Goal: Task Accomplishment & Management: Use online tool/utility

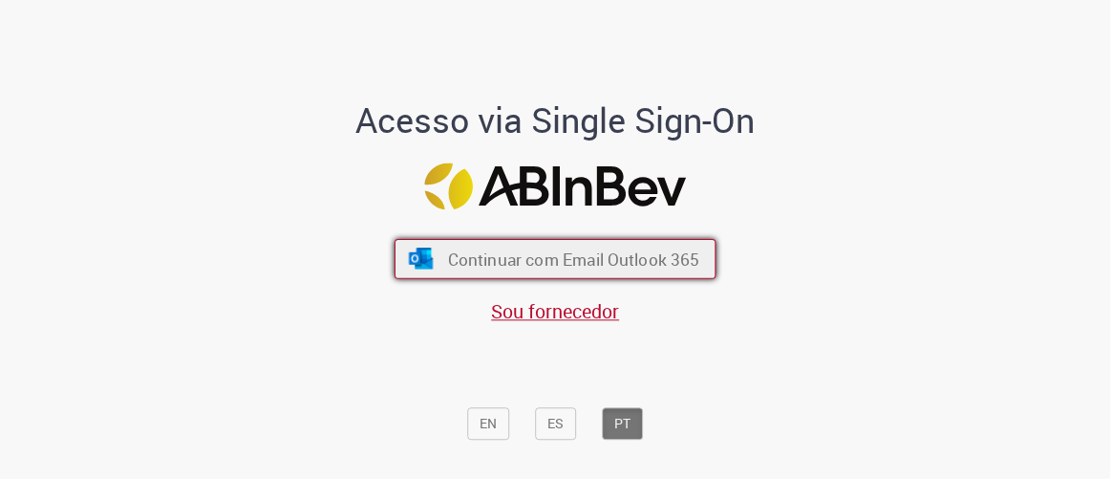
click at [599, 262] on span "Continuar com Email Outlook 365" at bounding box center [574, 259] width 252 height 22
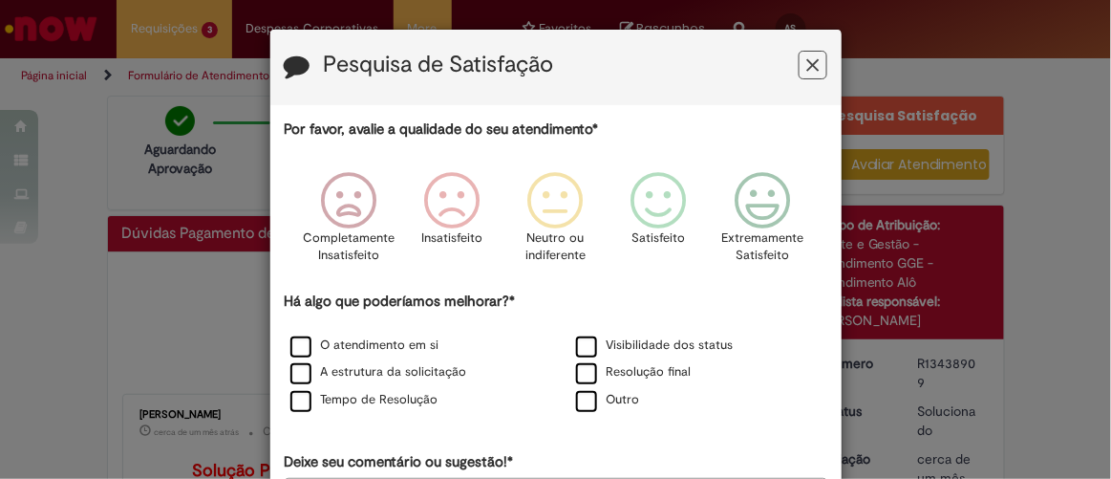
click at [807, 58] on icon "Feedback" at bounding box center [813, 65] width 12 height 20
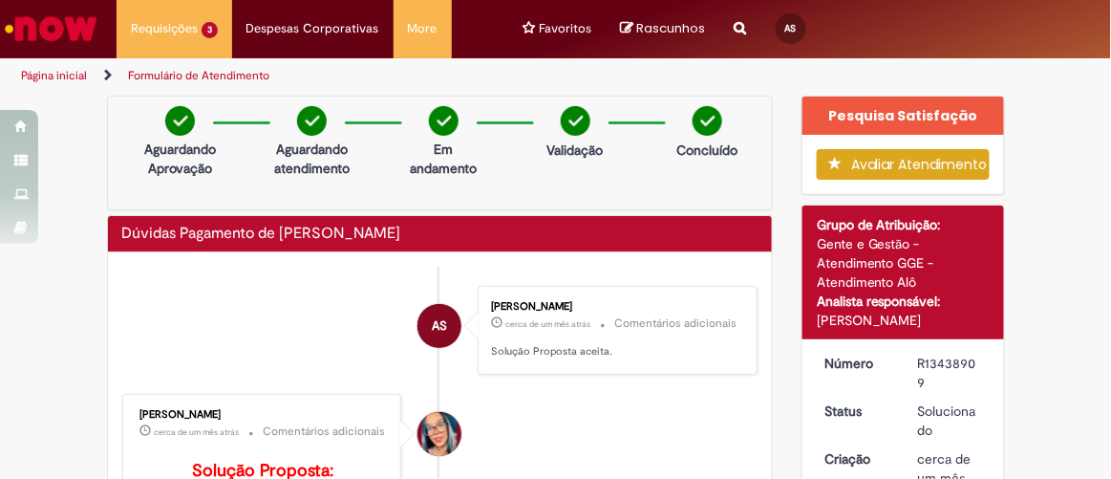
click at [735, 32] on icon "Search from all sources" at bounding box center [741, 17] width 12 height 34
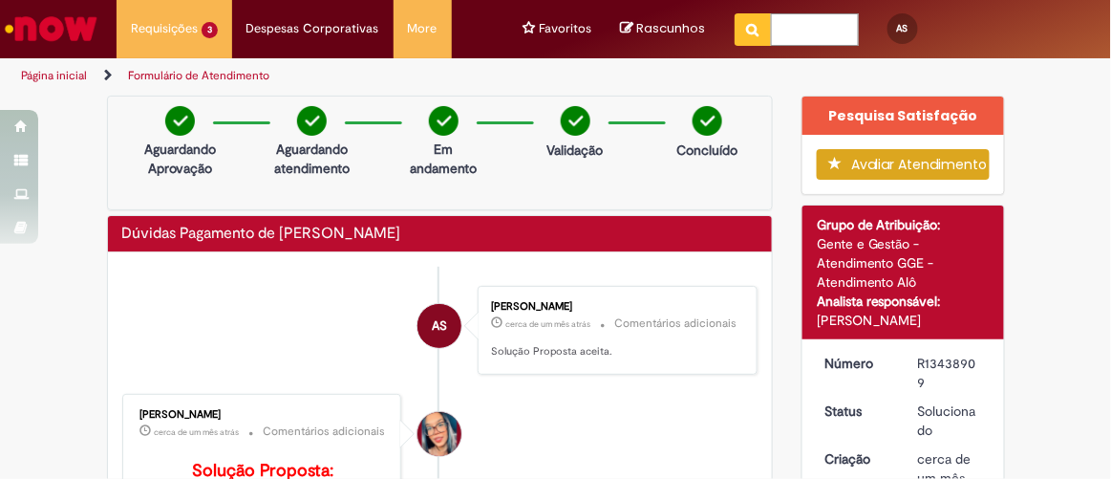
click at [810, 32] on input "text" at bounding box center [815, 29] width 88 height 32
click at [89, 32] on img "Ir para a Homepage" at bounding box center [51, 29] width 98 height 38
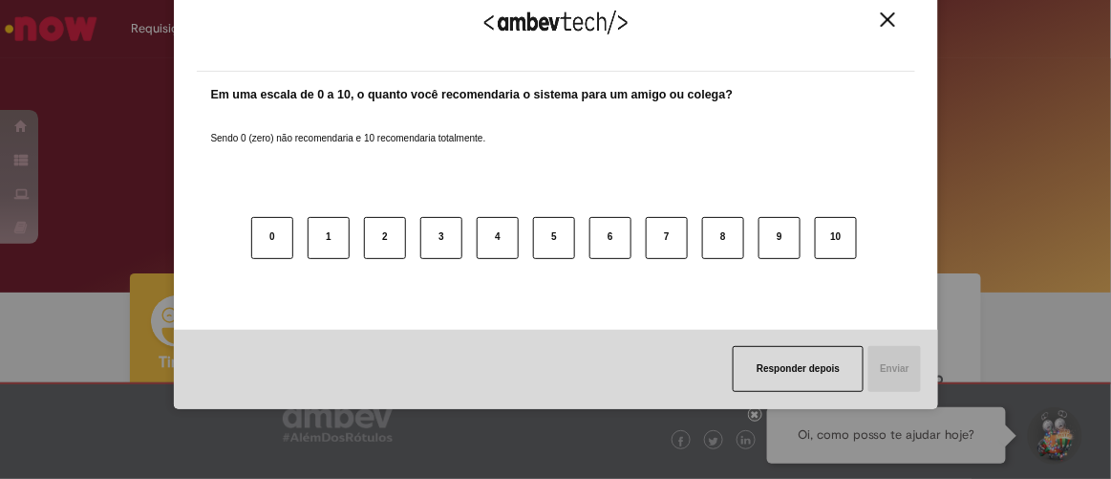
click at [97, 38] on div "Agradecemos seu feedback! Em uma escala de 0 a 10, o quanto você recomendaria o…" at bounding box center [555, 239] width 1111 height 479
click at [888, 11] on button "Close" at bounding box center [888, 19] width 26 height 16
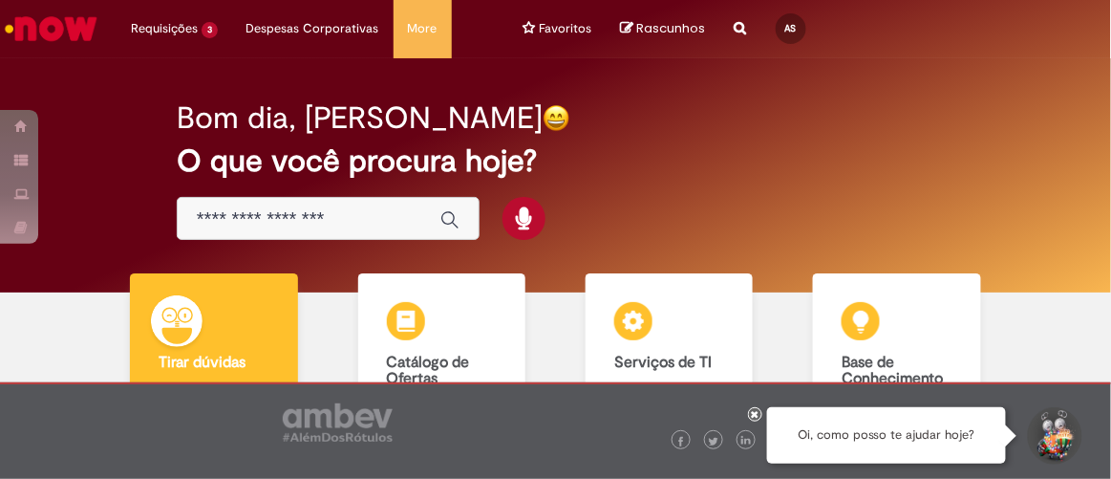
click at [73, 33] on img "Ir para a Homepage" at bounding box center [51, 29] width 98 height 38
click at [73, 40] on img "Ir para a Homepage" at bounding box center [51, 29] width 98 height 38
drag, startPoint x: 0, startPoint y: 0, endPoint x: 73, endPoint y: 38, distance: 82.1
click at [73, 38] on img "Ir para a Homepage" at bounding box center [51, 29] width 98 height 38
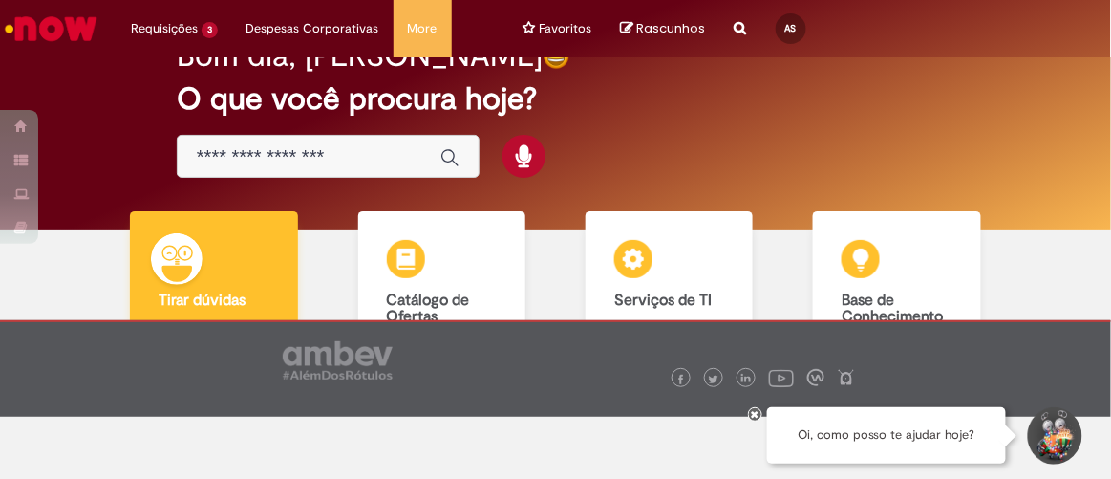
scroll to position [86, 0]
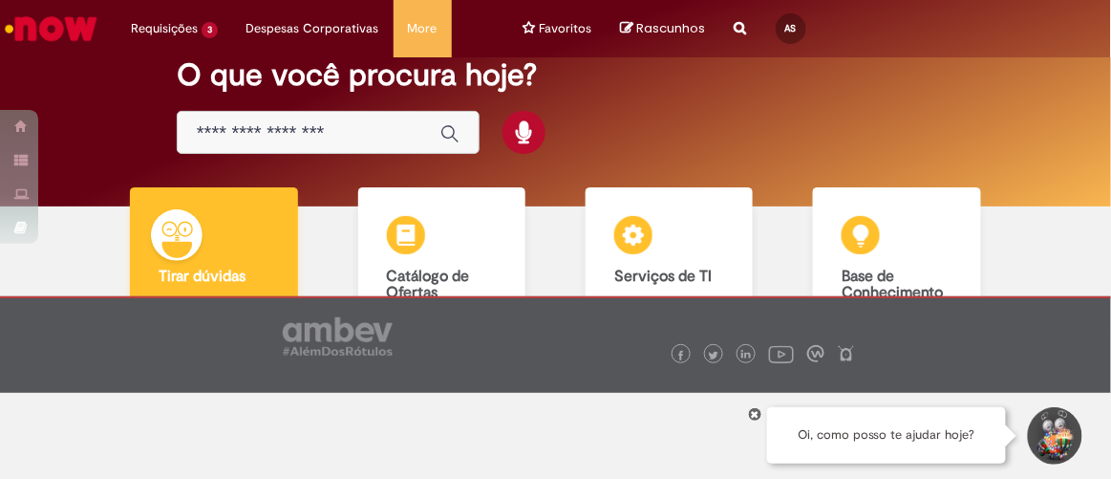
click at [183, 251] on img at bounding box center [177, 235] width 52 height 52
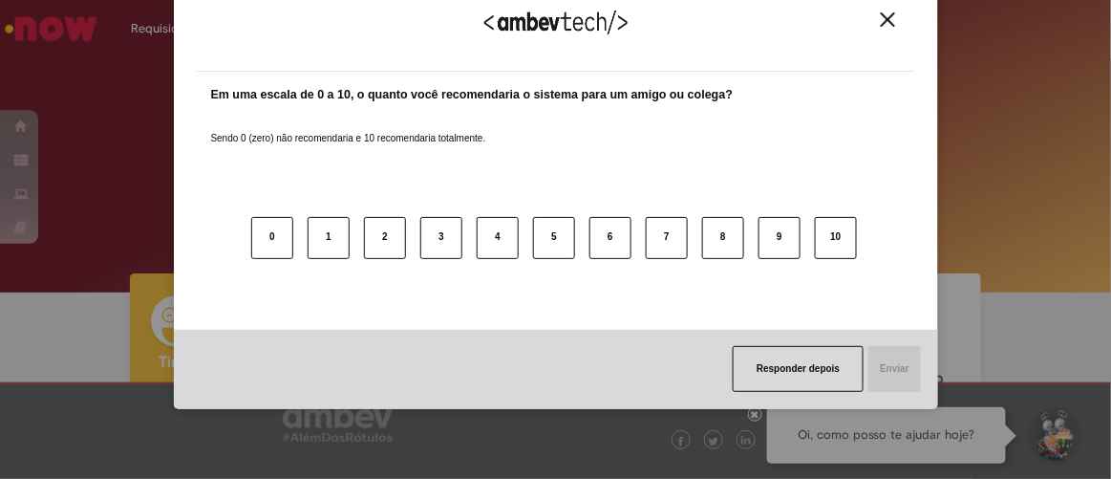
click at [885, 16] on img "Close" at bounding box center [888, 19] width 14 height 14
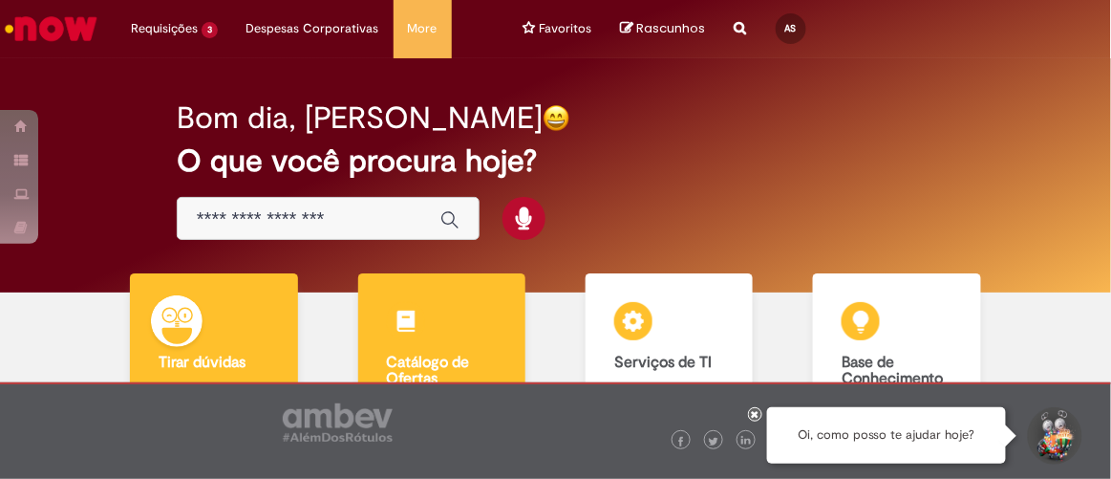
click at [714, 150] on h2 "O que você procura hoje?" at bounding box center [556, 160] width 758 height 33
click at [439, 339] on div "Catálogo de Ofertas Catálogo de Ofertas Abra uma solicitação" at bounding box center [441, 365] width 167 height 184
click at [839, 119] on div "Bom dia, [PERSON_NAME]" at bounding box center [556, 117] width 758 height 33
click at [473, 290] on div "Catálogo de Ofertas Catálogo de Ofertas Abra uma solicitação" at bounding box center [441, 365] width 167 height 184
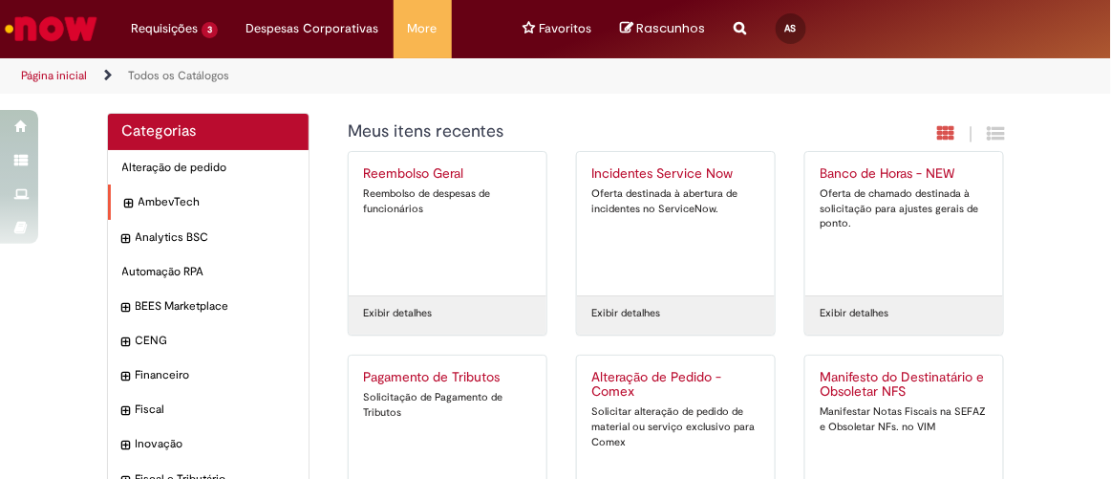
click at [173, 210] on div "AmbevTech Itens" at bounding box center [209, 201] width 202 height 35
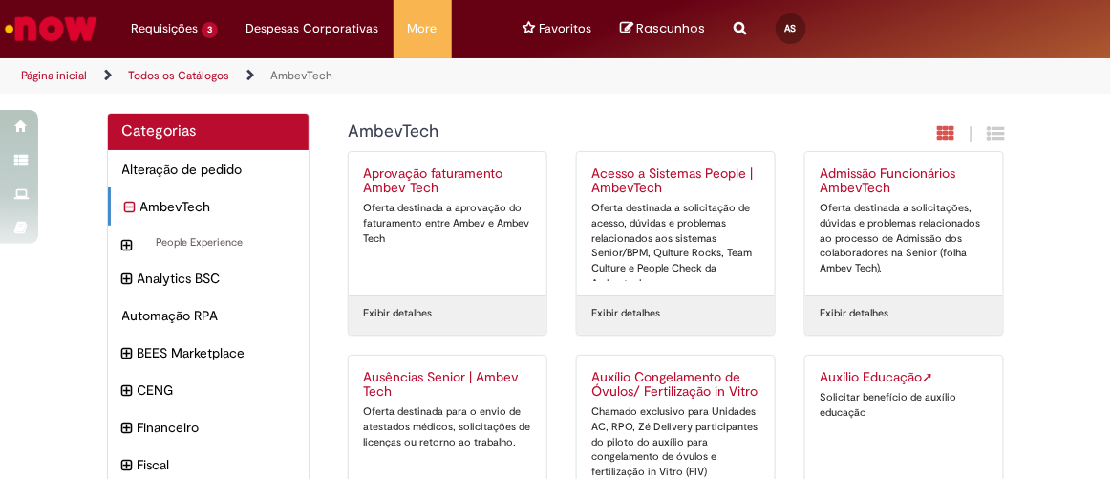
click at [125, 202] on icon "recolher categoria AmbevTech" at bounding box center [130, 207] width 11 height 21
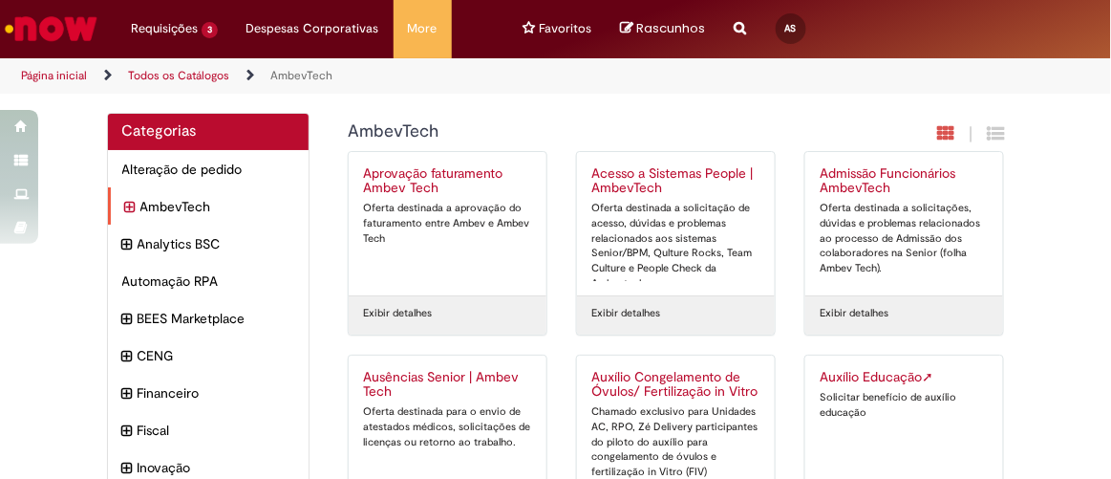
click at [125, 202] on icon "expandir categoria AmbevTech" at bounding box center [130, 207] width 11 height 21
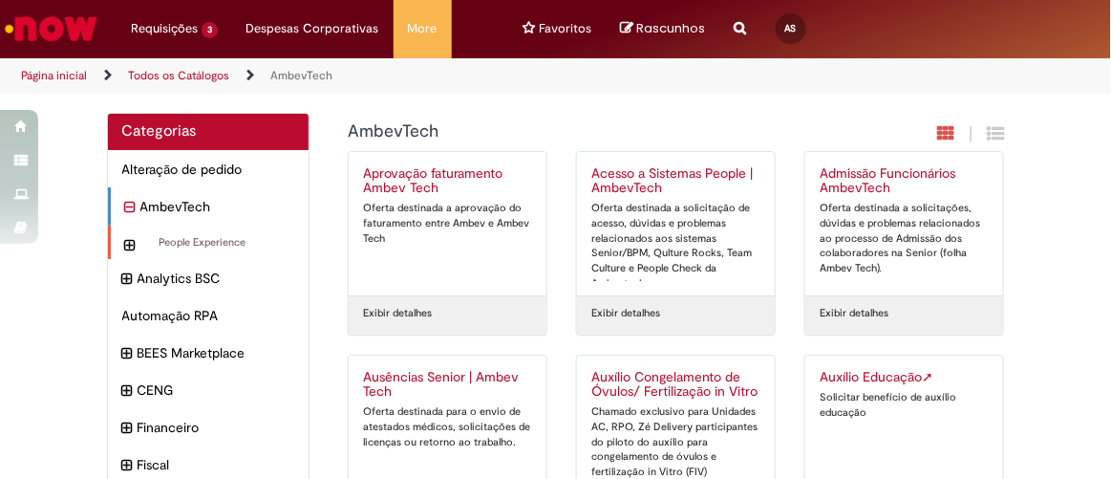
click at [125, 246] on icon "expandir categoria People Experience" at bounding box center [130, 245] width 11 height 21
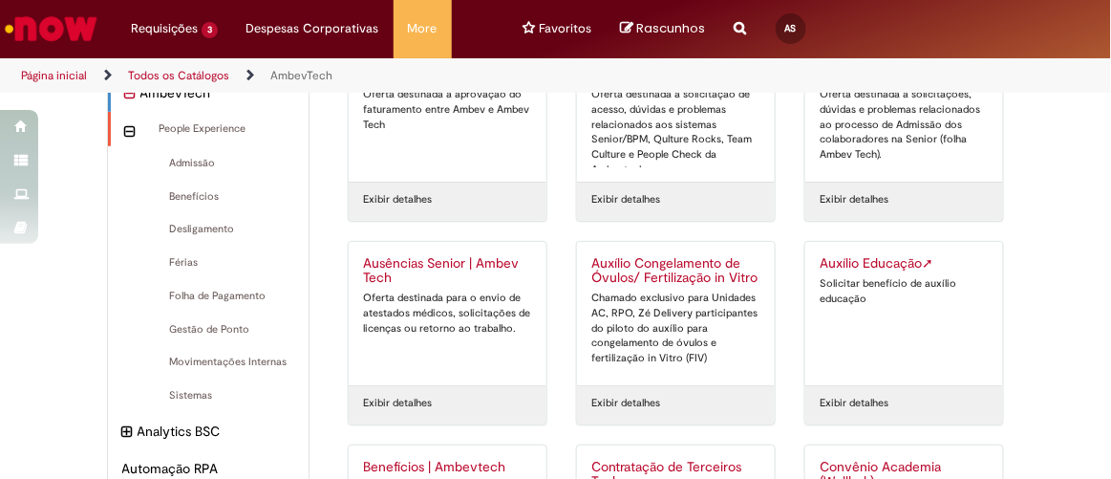
scroll to position [86, 0]
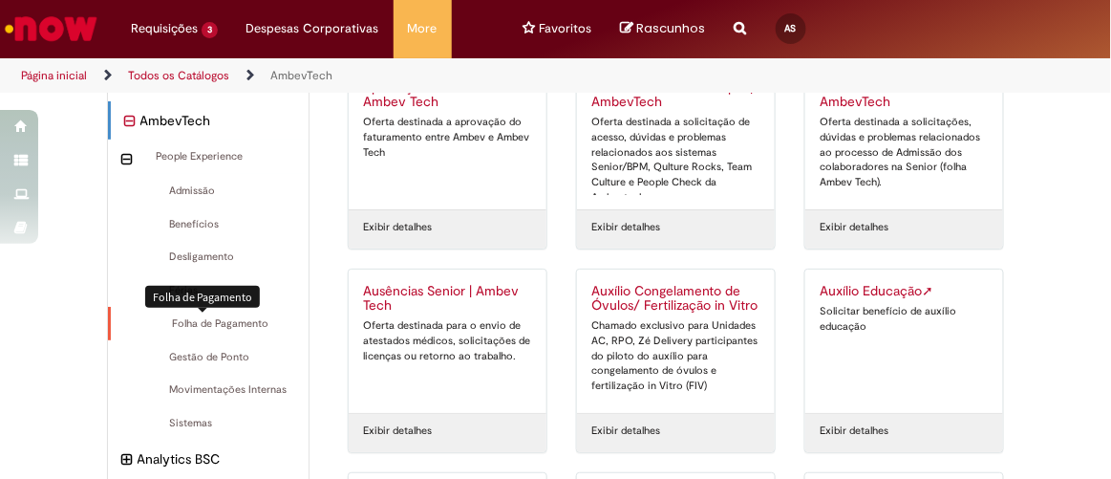
click at [211, 316] on span "Folha de Pagamento Itens" at bounding box center [210, 323] width 170 height 15
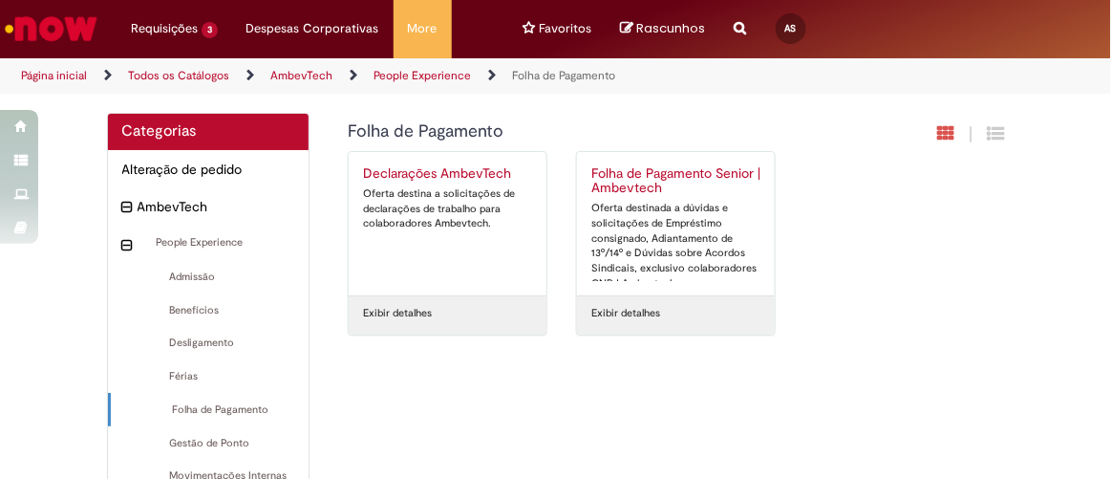
click at [689, 171] on h2 "Folha de Pagamento Senior | Ambevtech" at bounding box center [676, 181] width 169 height 31
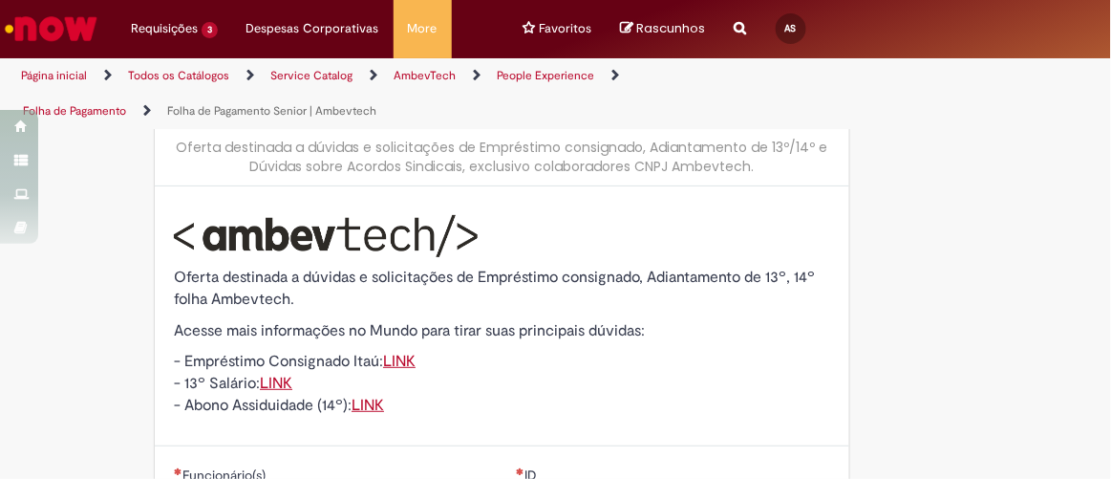
scroll to position [173, 0]
